Goal: Transaction & Acquisition: Purchase product/service

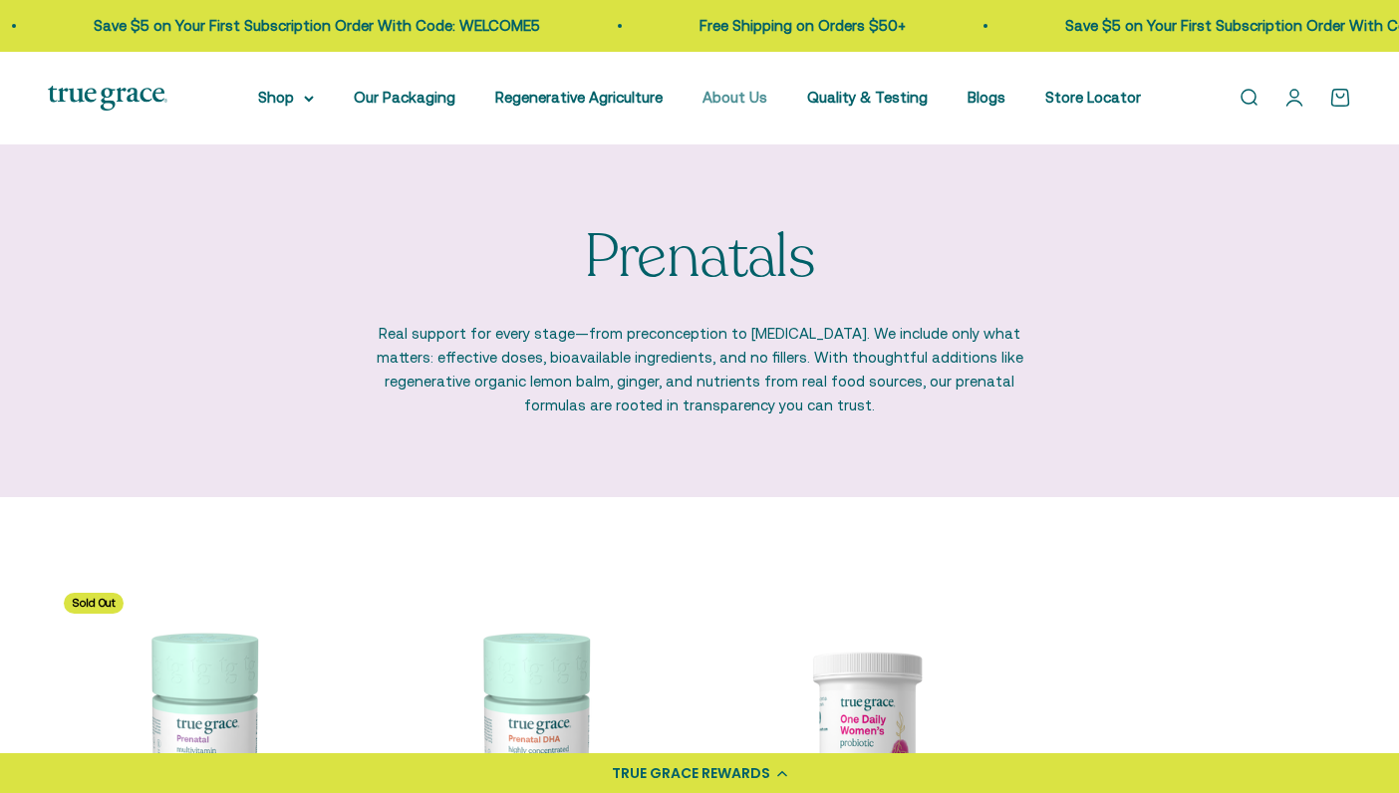
click at [767, 96] on link "About Us" at bounding box center [735, 97] width 65 height 17
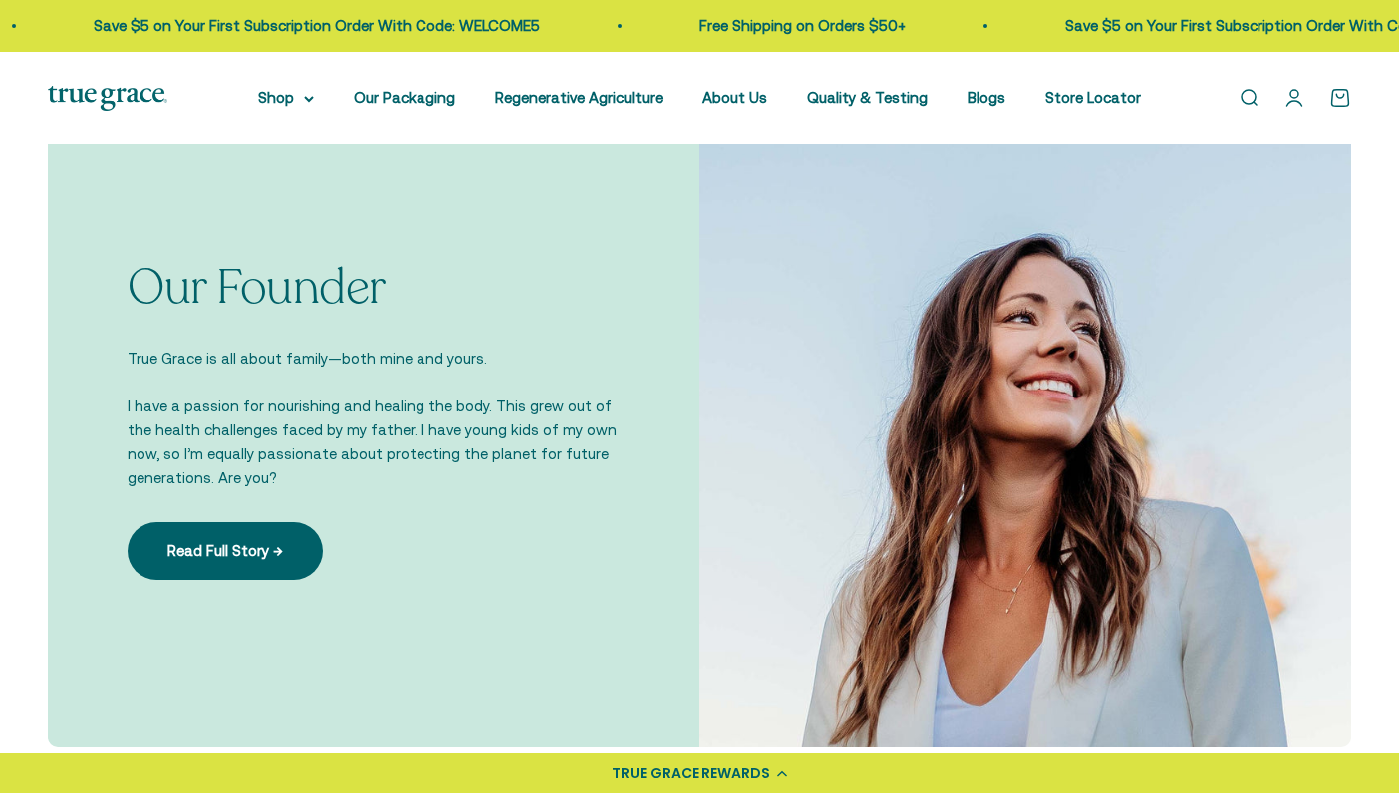
scroll to position [1288, 0]
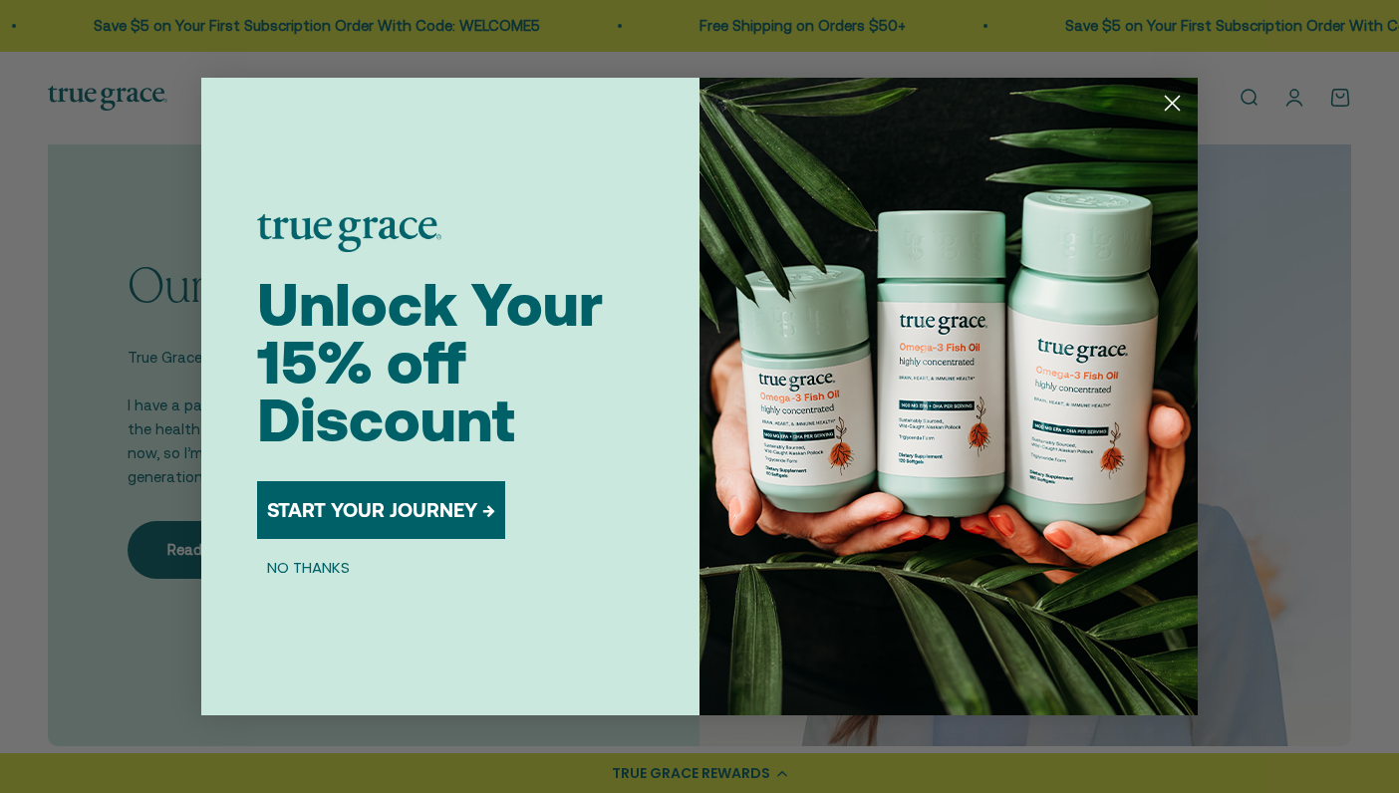
click at [1177, 104] on circle "Close dialog" at bounding box center [1172, 103] width 33 height 33
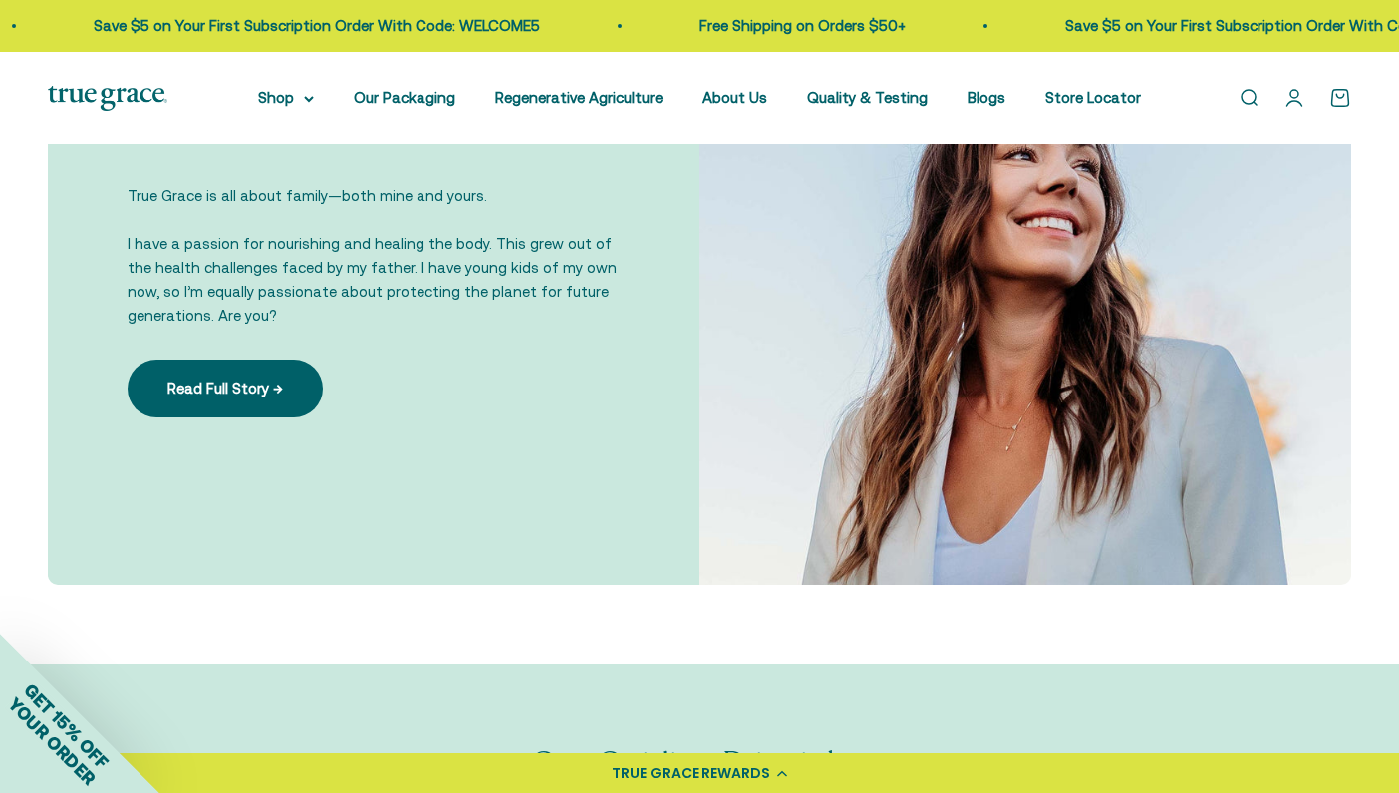
scroll to position [1451, 0]
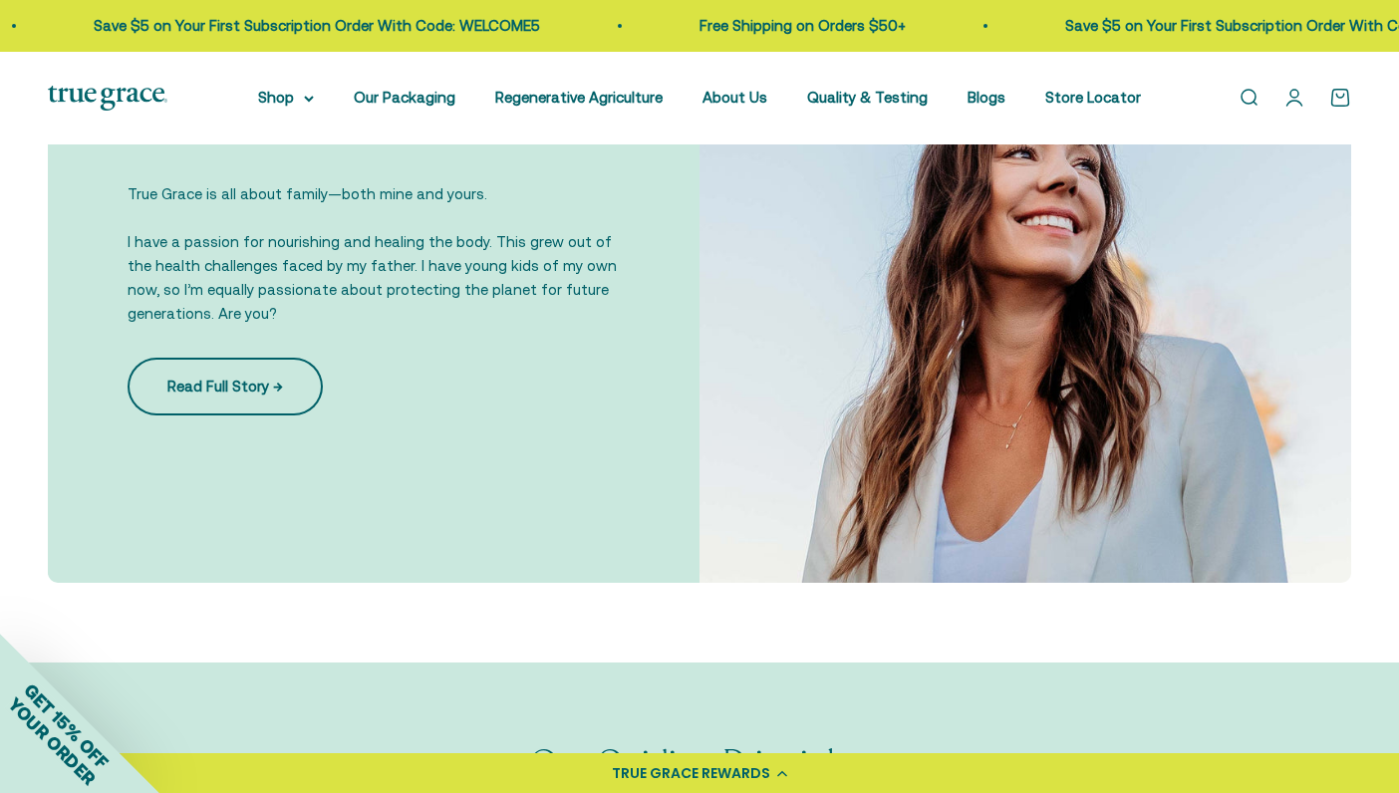
click at [304, 416] on link "Read Full Story →" at bounding box center [225, 387] width 195 height 58
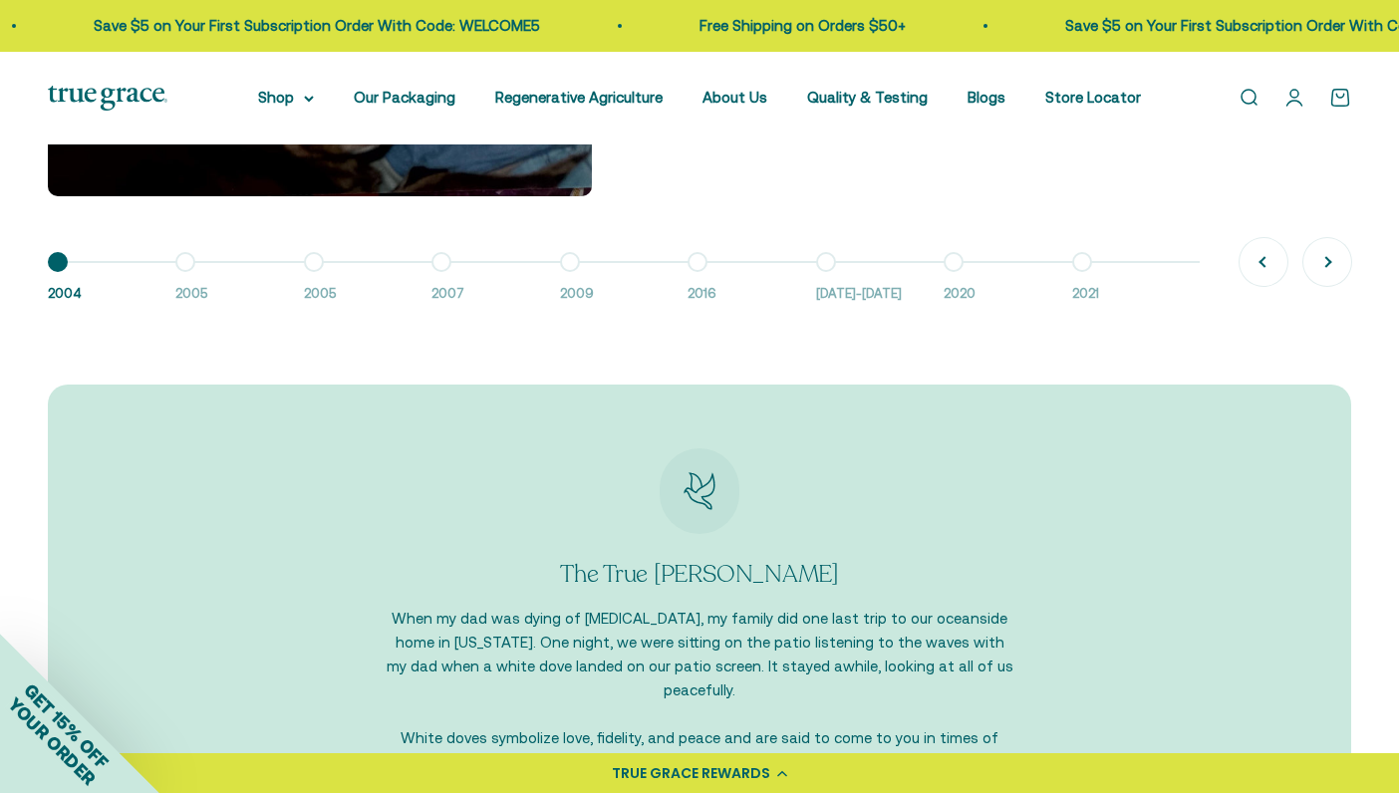
scroll to position [1841, 0]
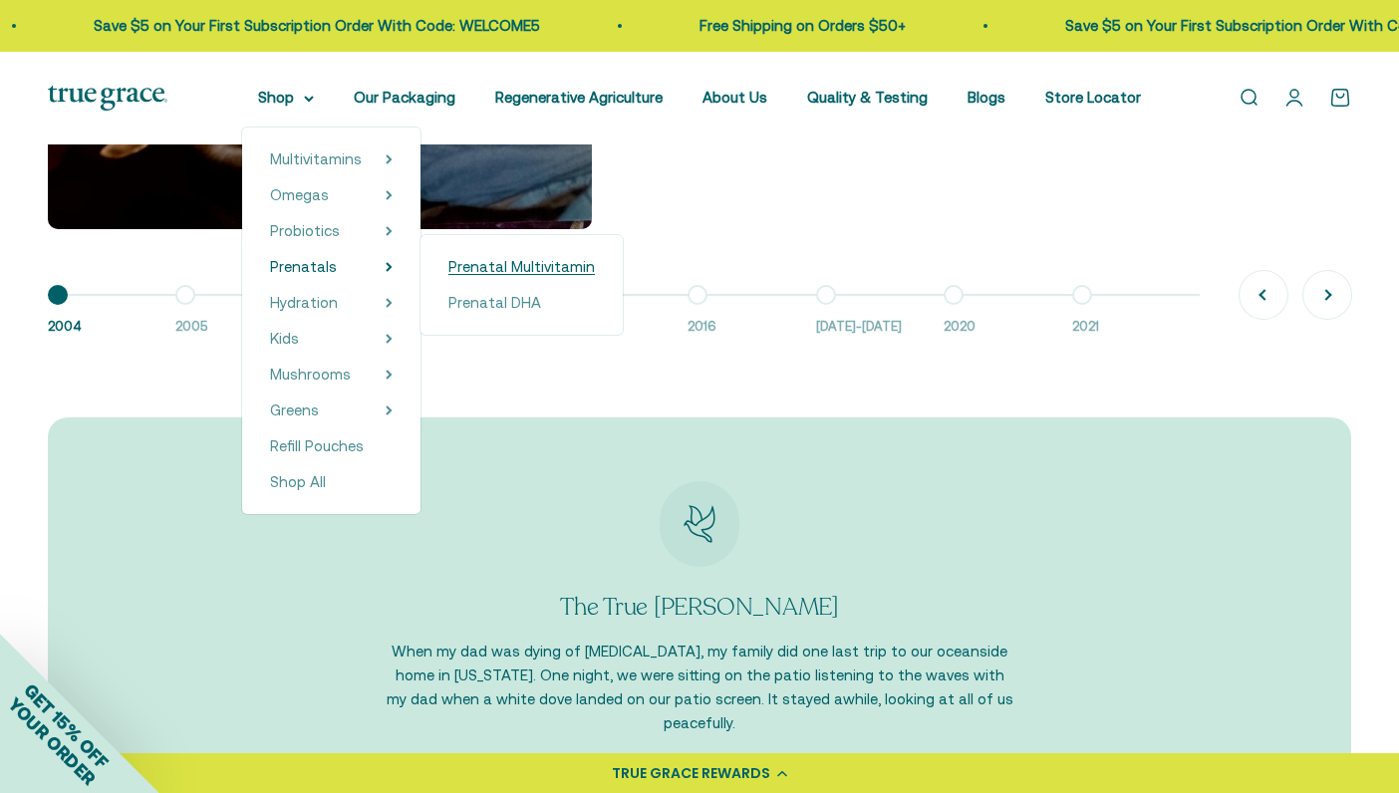
click at [525, 258] on span "Prenatal Multivitamin" at bounding box center [521, 266] width 146 height 17
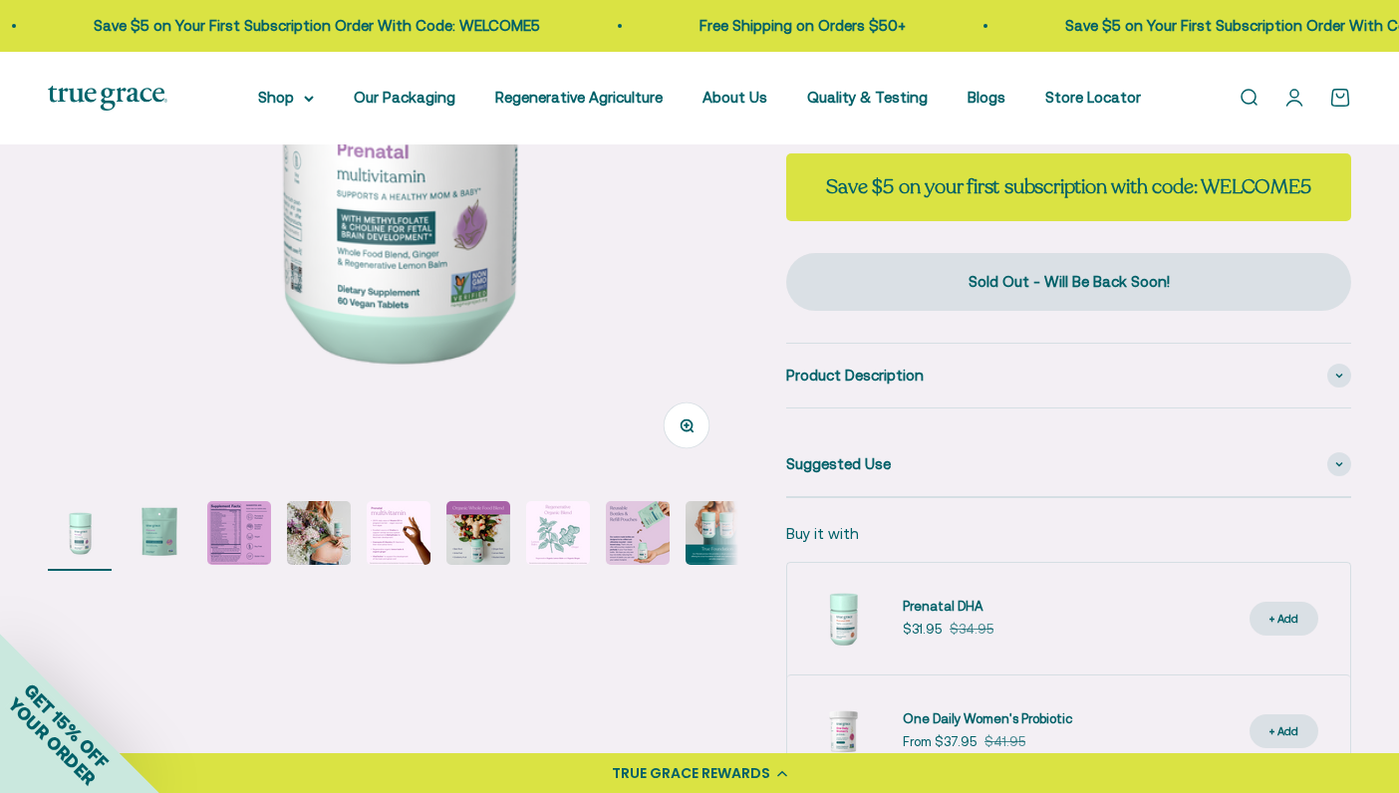
scroll to position [407, 0]
click at [260, 564] on img "Go to item 3" at bounding box center [239, 532] width 64 height 64
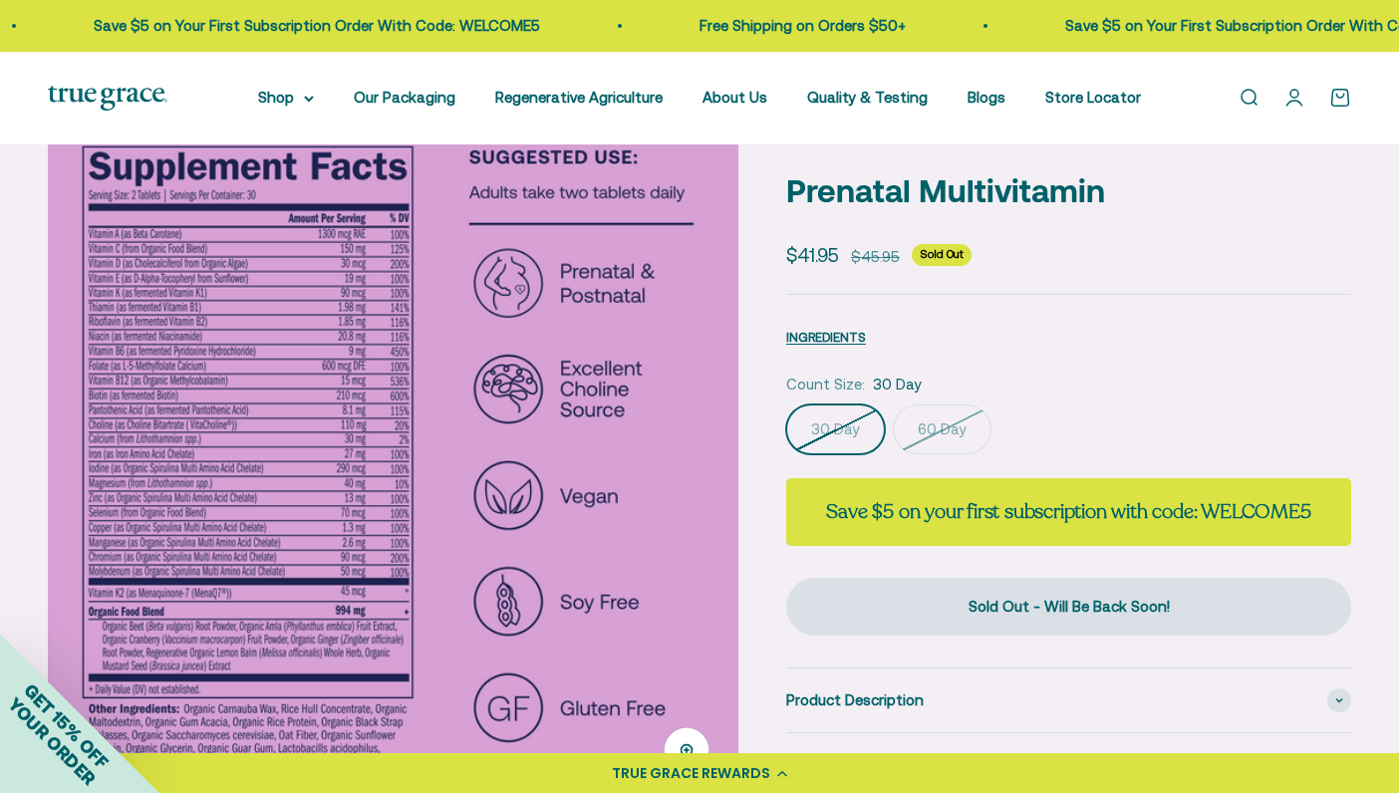
scroll to position [80, 0]
